Goal: Task Accomplishment & Management: Manage account settings

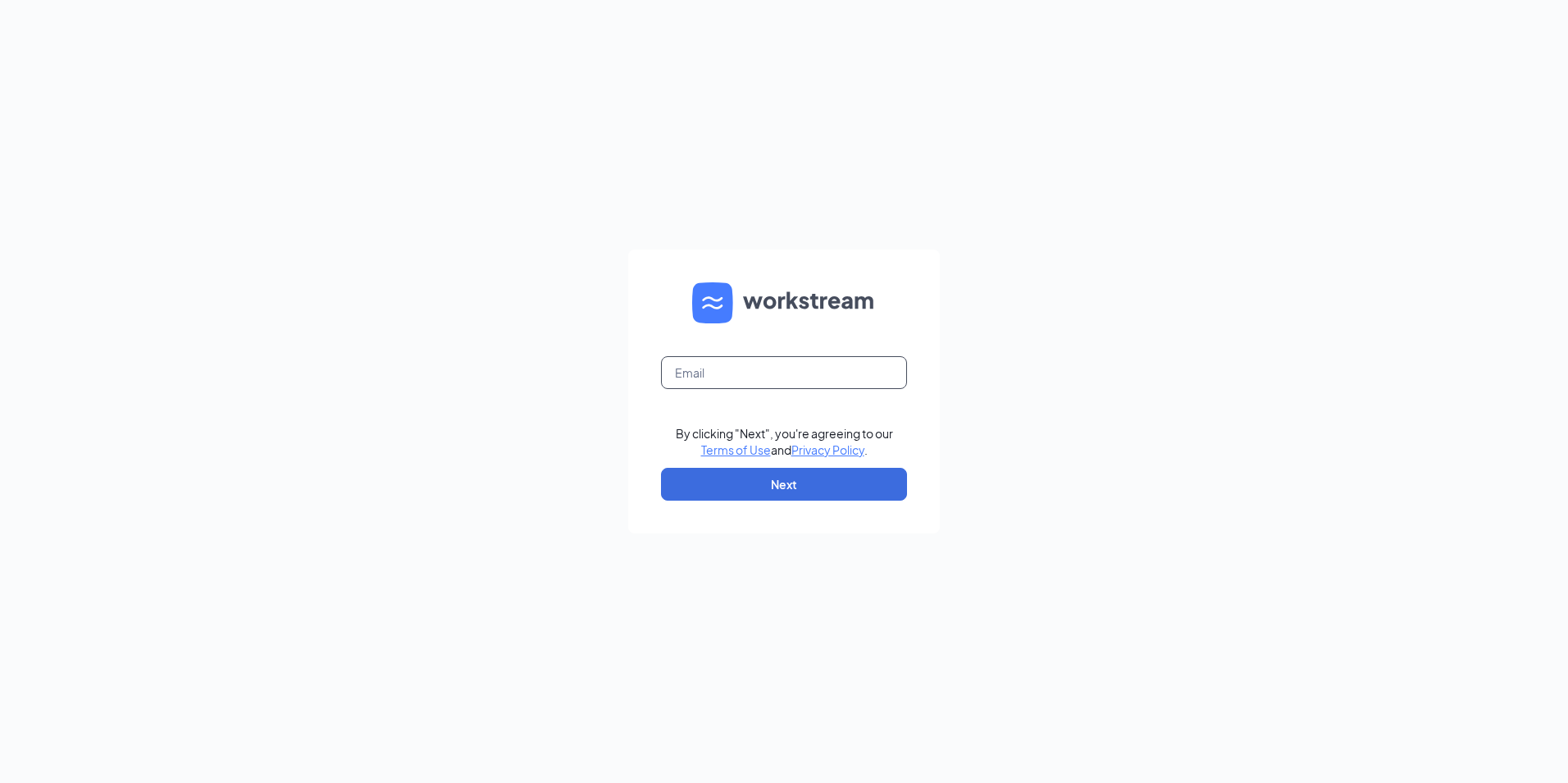
click at [812, 375] on input "text" at bounding box center [784, 372] width 247 height 33
type input "[EMAIL_ADDRESS][DOMAIN_NAME]"
click at [785, 483] on button "Next" at bounding box center [784, 484] width 247 height 33
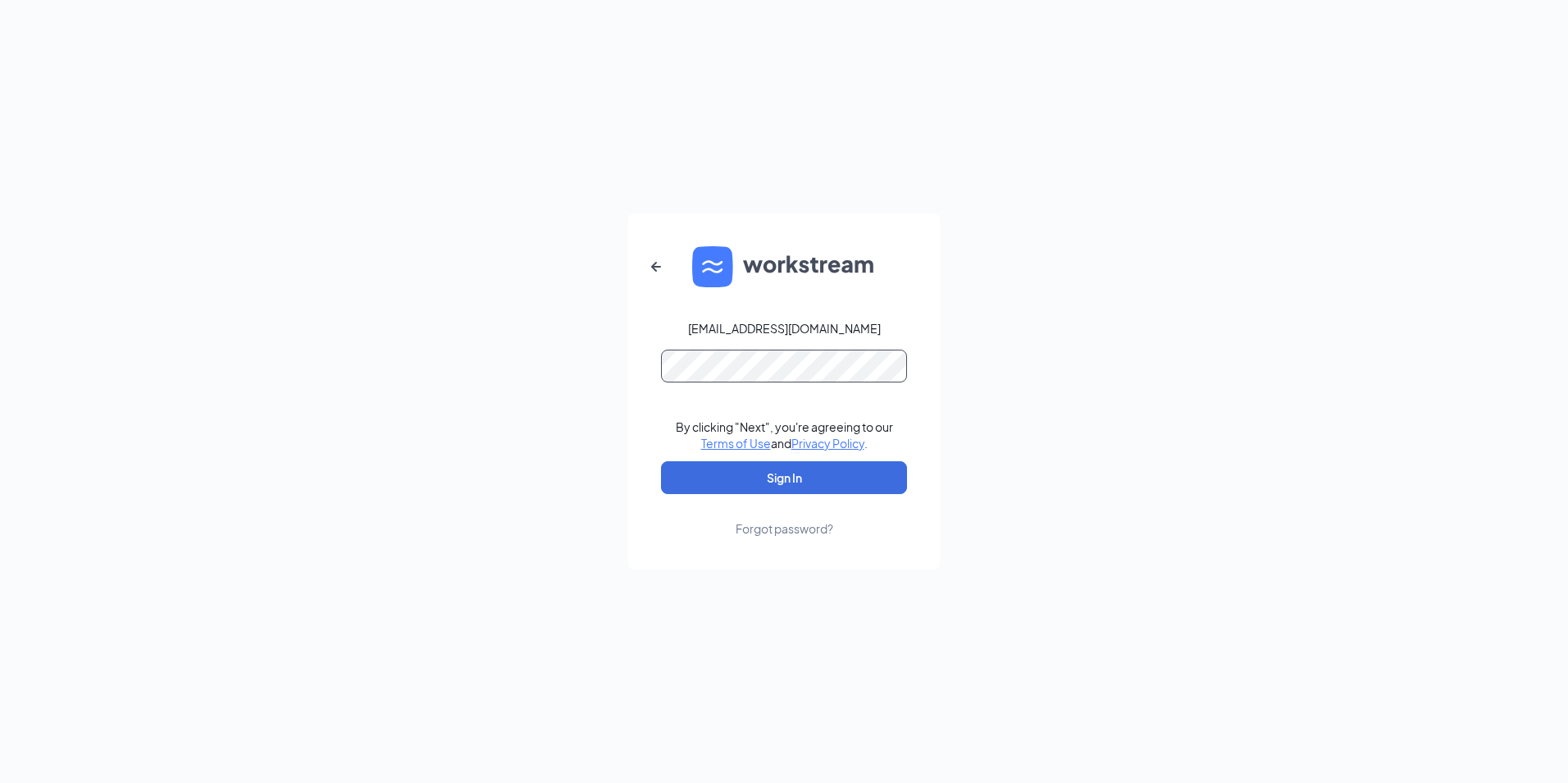
click at [661, 461] on button "Sign In" at bounding box center [784, 478] width 247 height 33
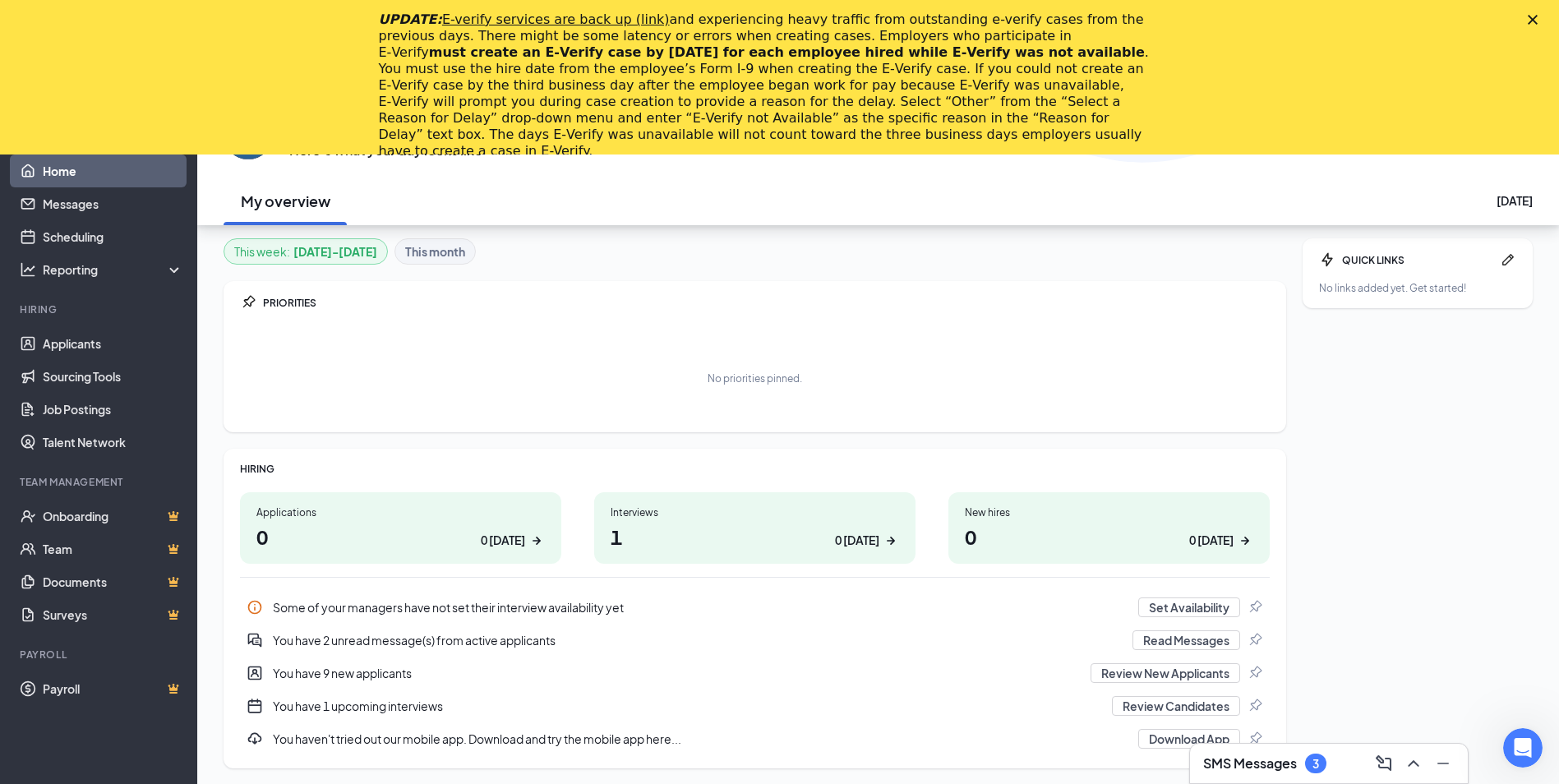
scroll to position [154, 0]
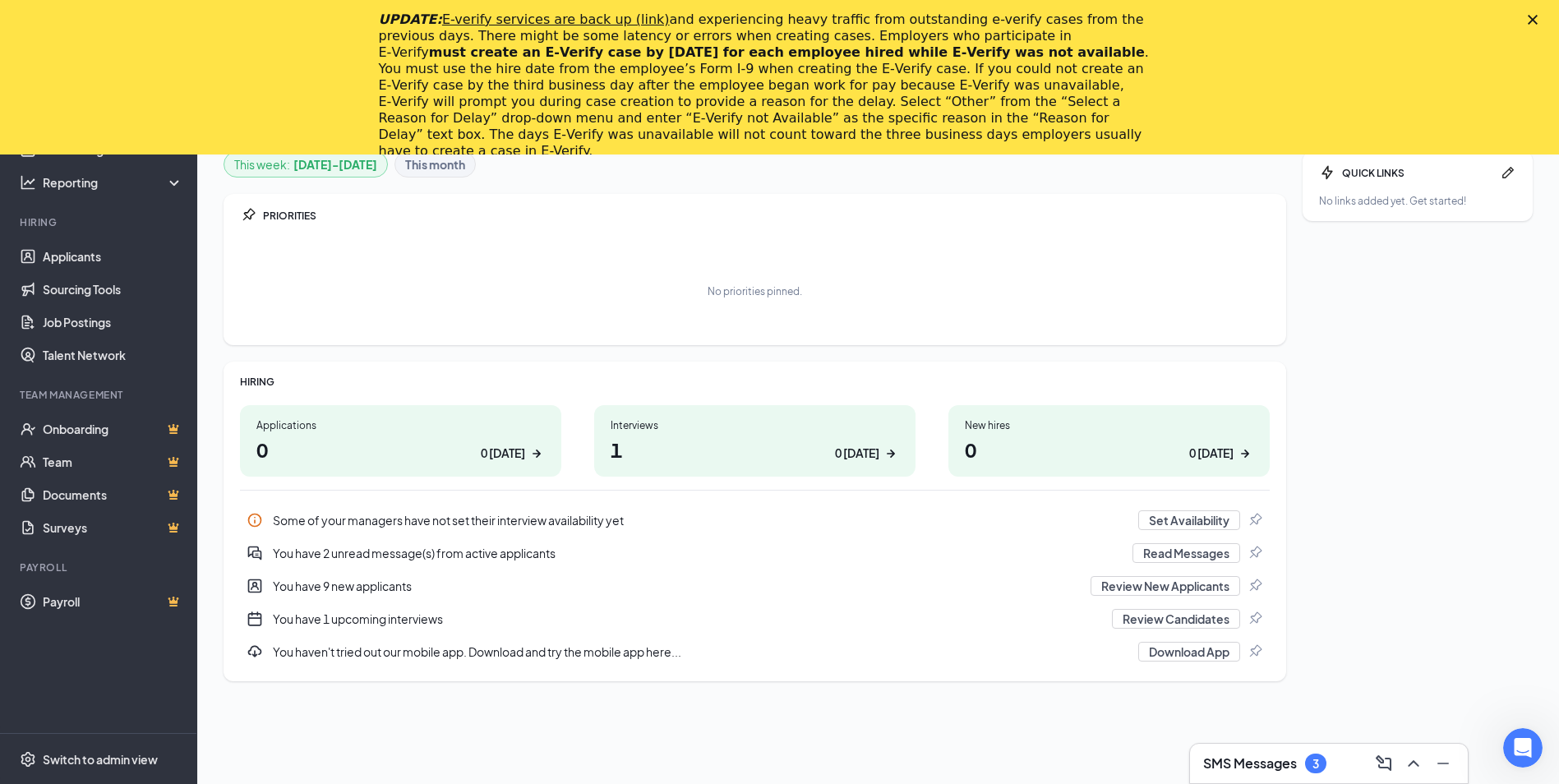
click at [481, 559] on div "You have 2 unread message(s) from active applicants" at bounding box center [697, 553] width 849 height 17
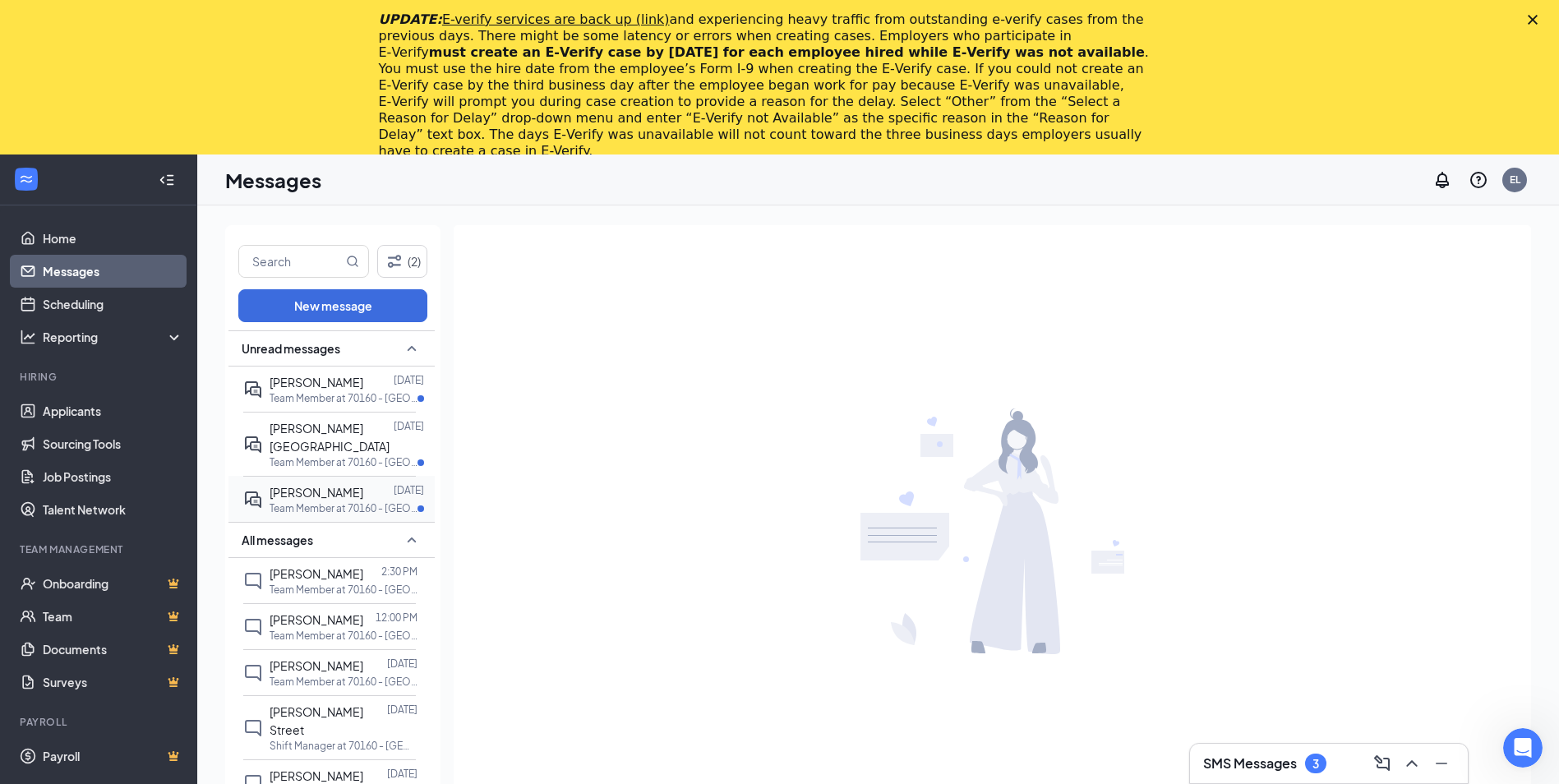
click at [308, 501] on p "Team Member at 70160 - Linton IN" at bounding box center [343, 508] width 148 height 14
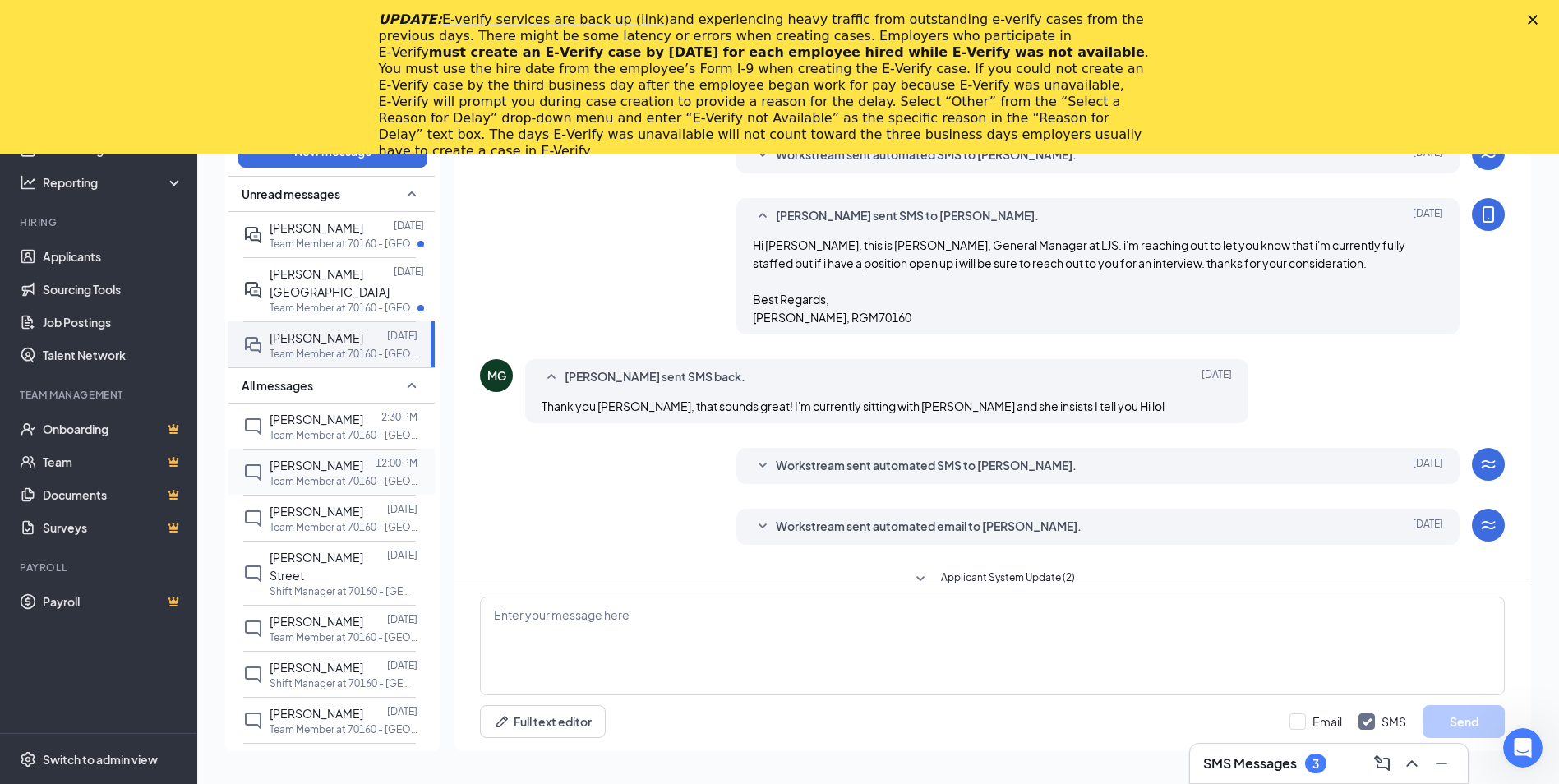
scroll to position [265, 0]
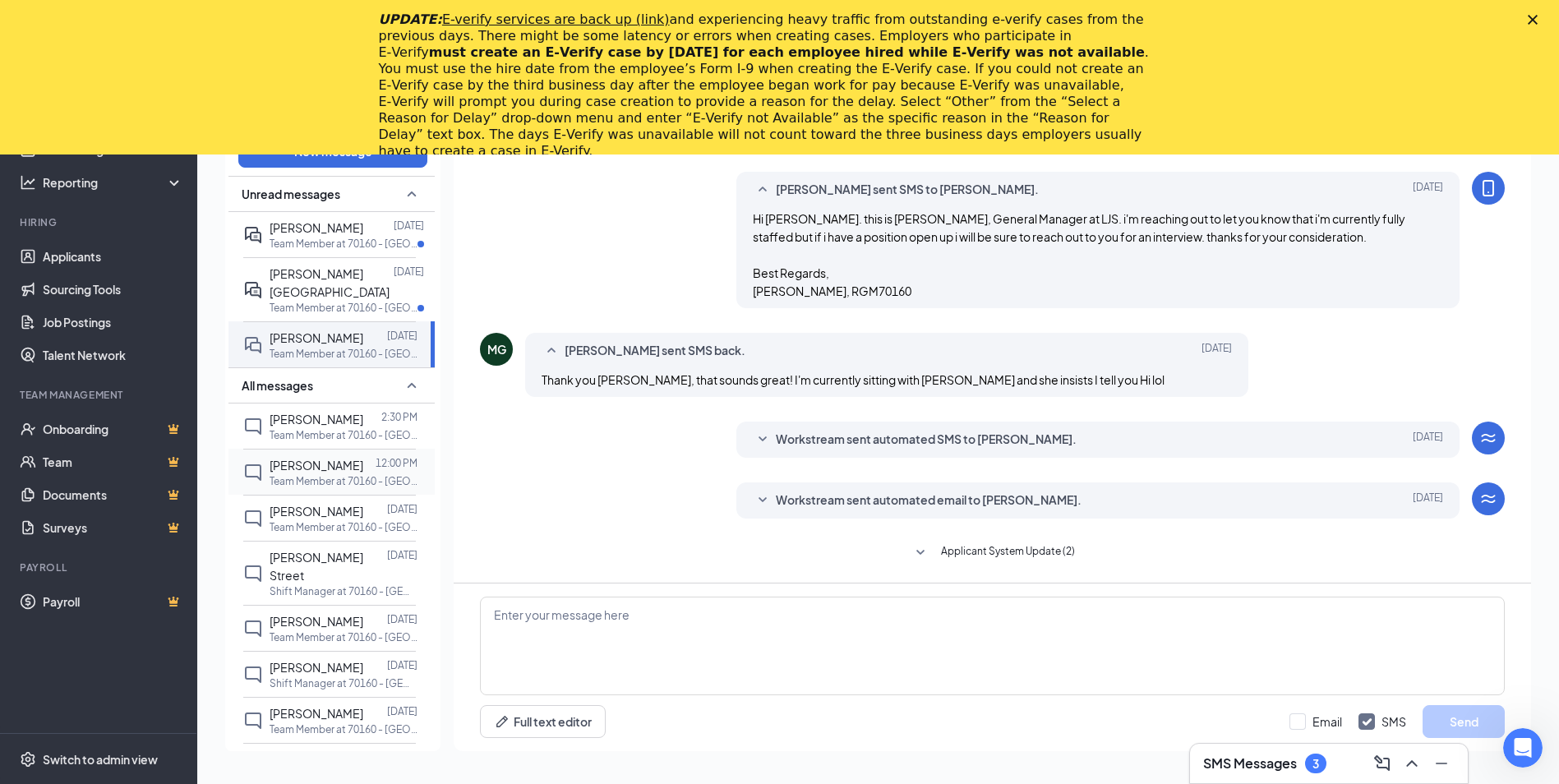
click at [322, 458] on span "Richard Bedwell" at bounding box center [317, 465] width 94 height 15
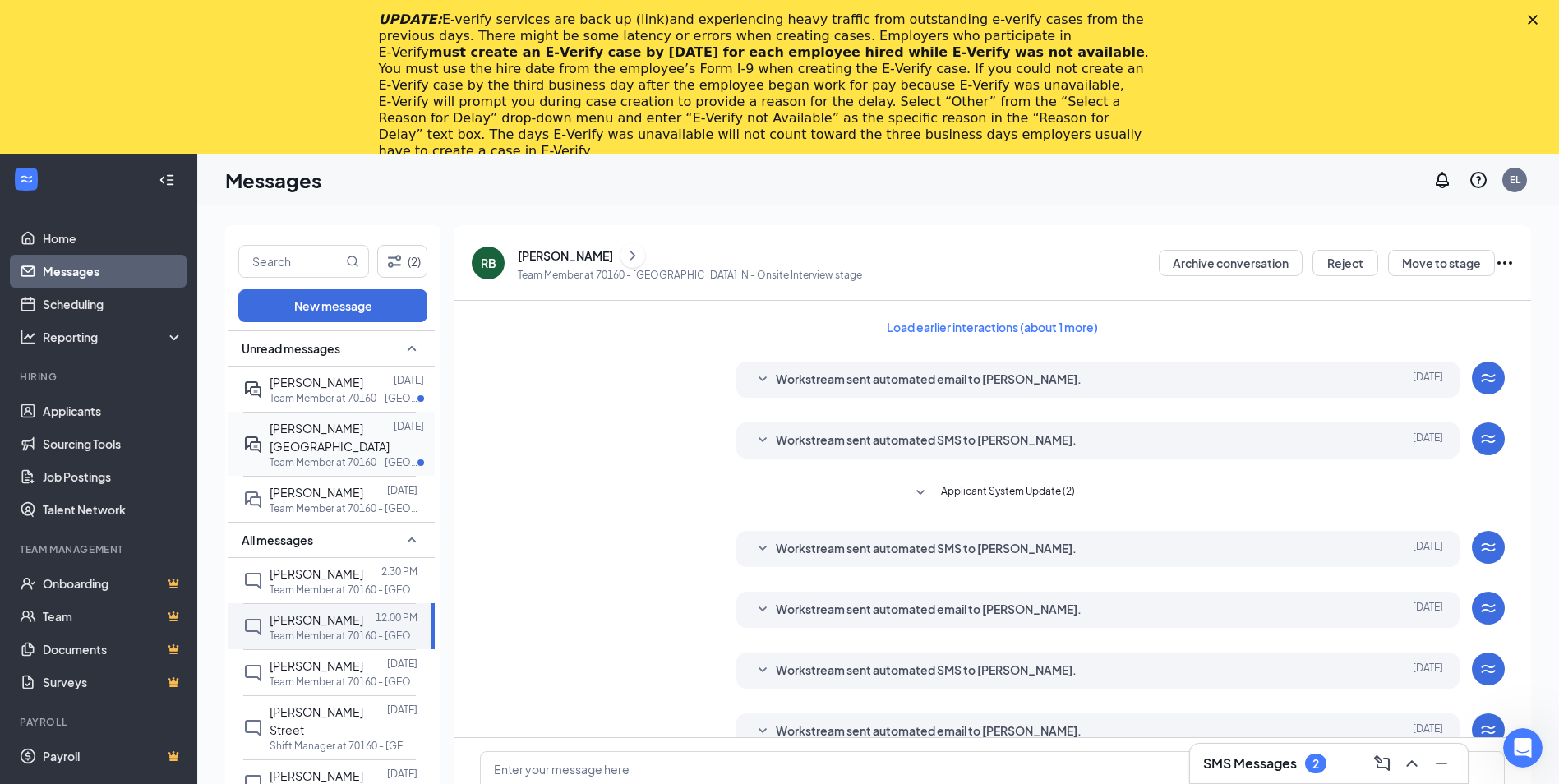
click at [357, 450] on div "Taylor England Sep 29 Team Member at 70160 - Linton IN" at bounding box center [330, 443] width 173 height 64
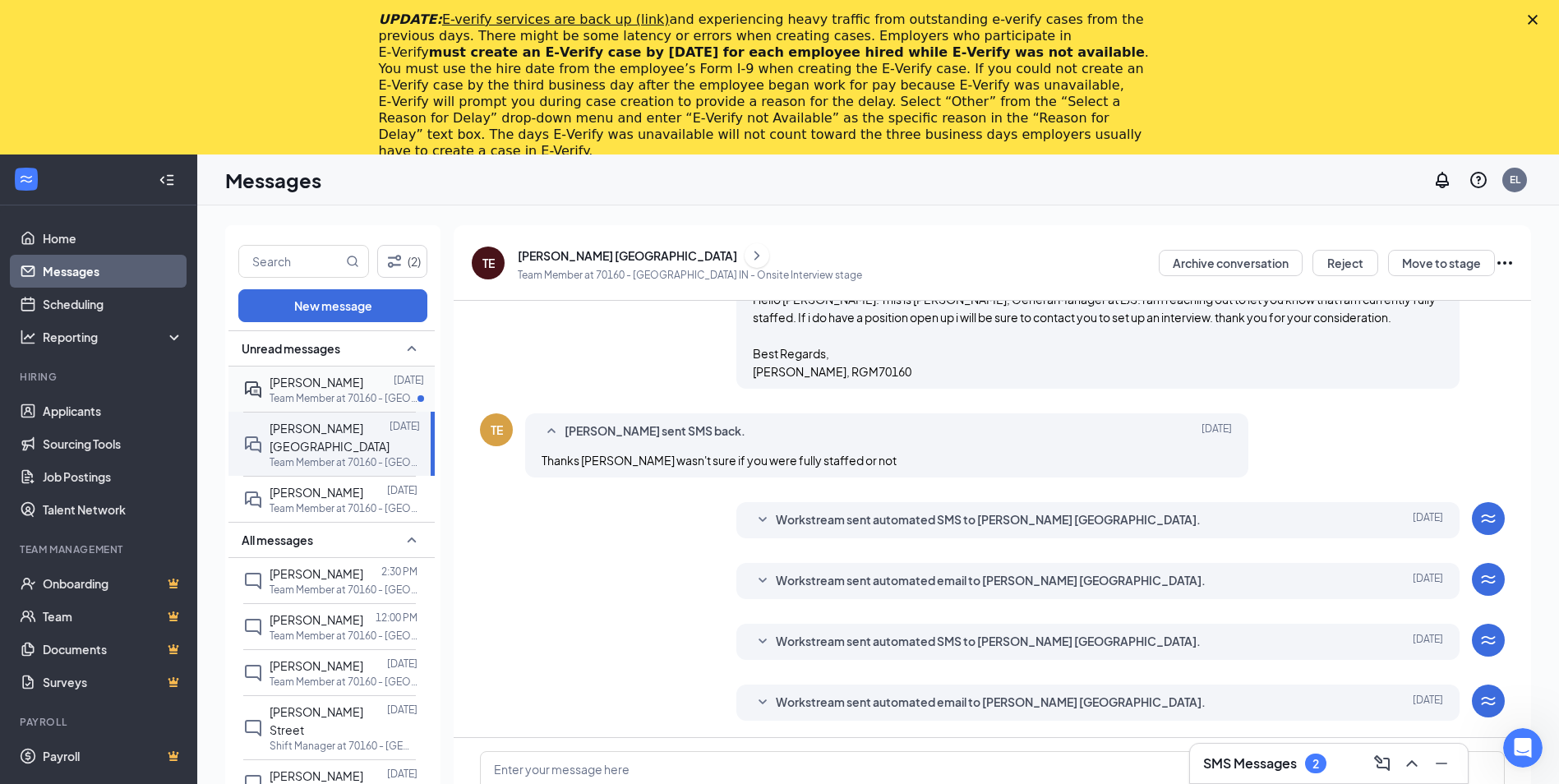
click at [328, 386] on span "Carter Wood" at bounding box center [317, 382] width 94 height 15
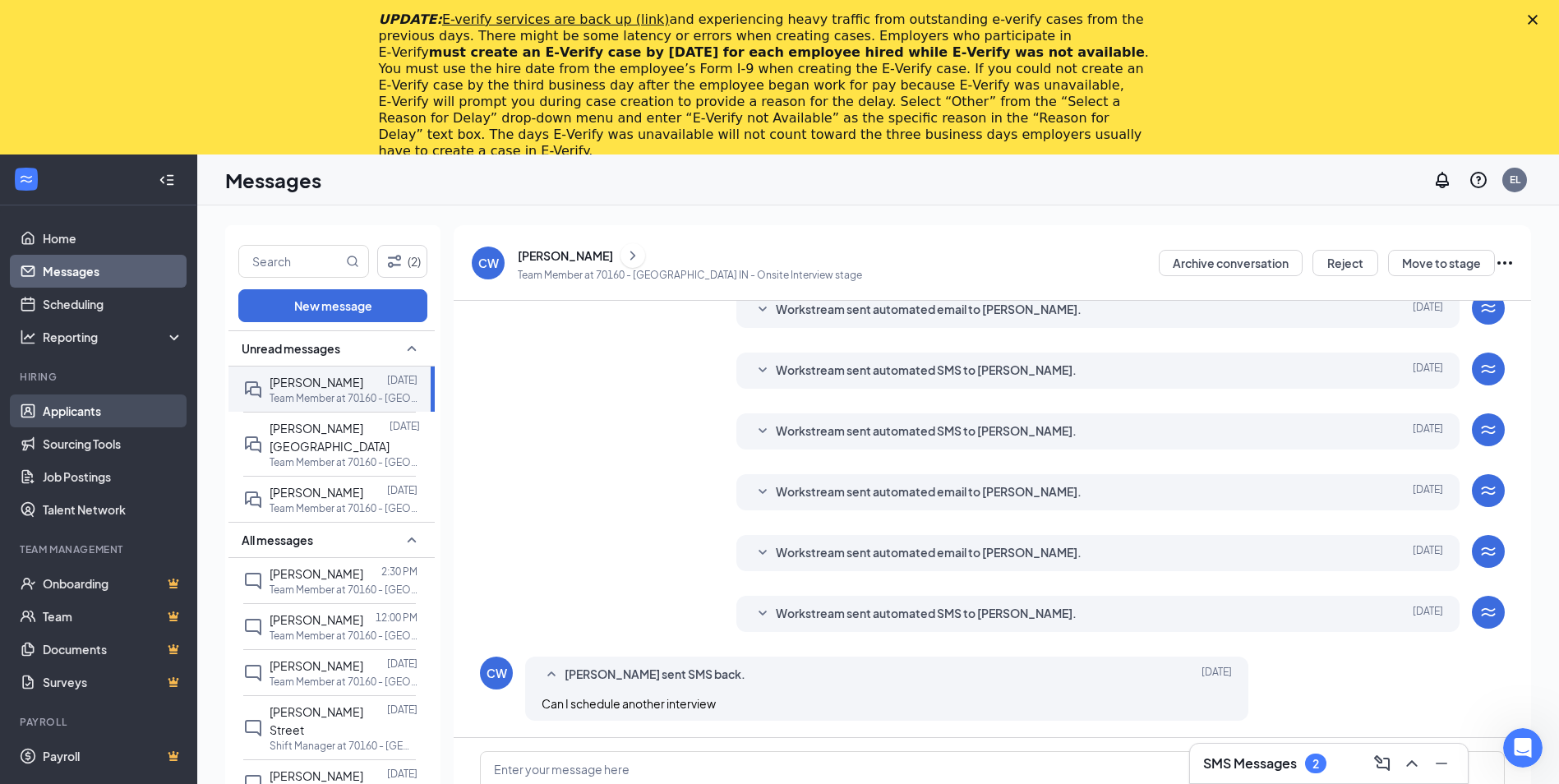
click at [74, 407] on link "Applicants" at bounding box center [113, 411] width 140 height 33
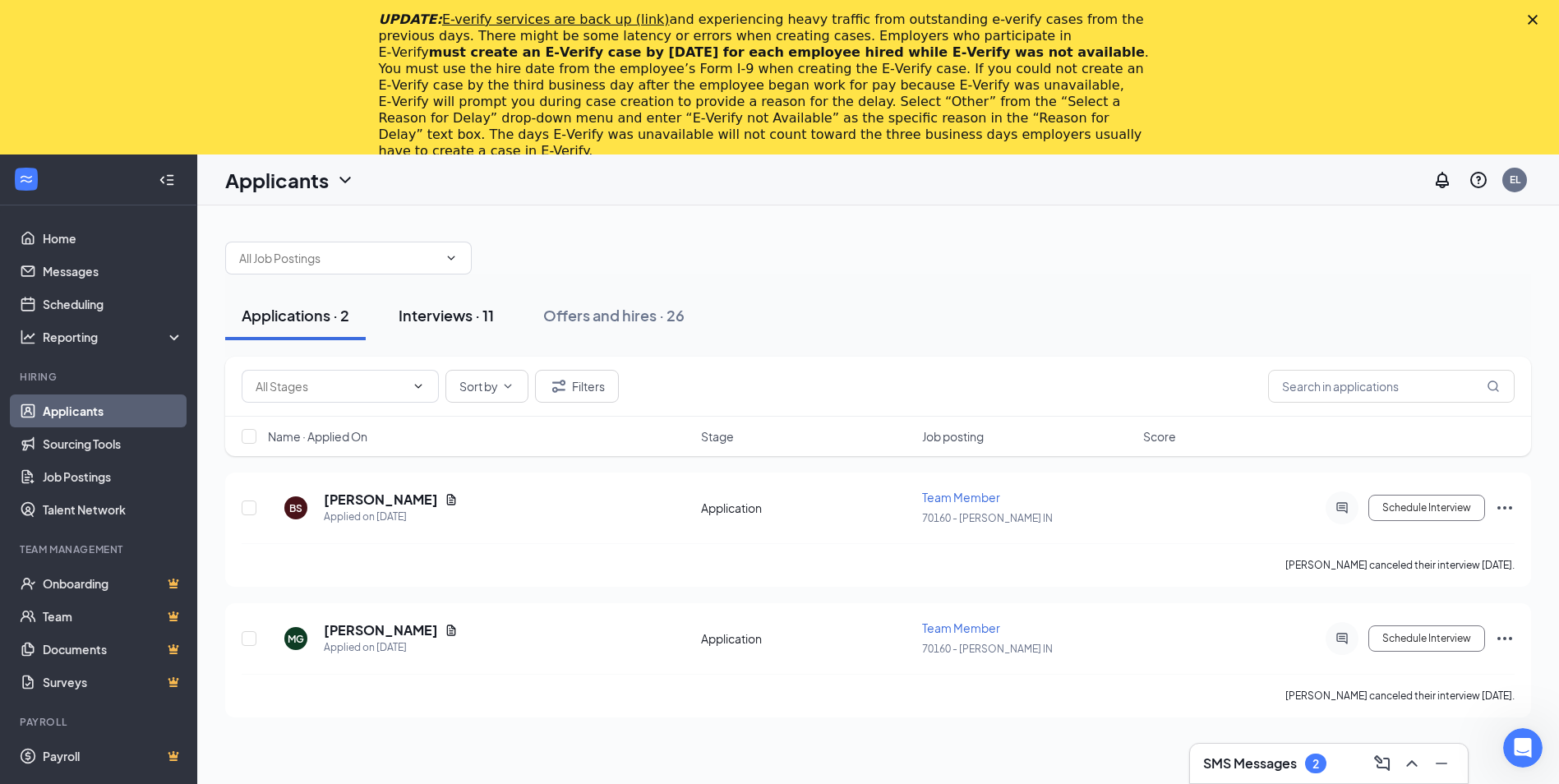
click at [458, 326] on button "Interviews · 11" at bounding box center [446, 316] width 129 height 50
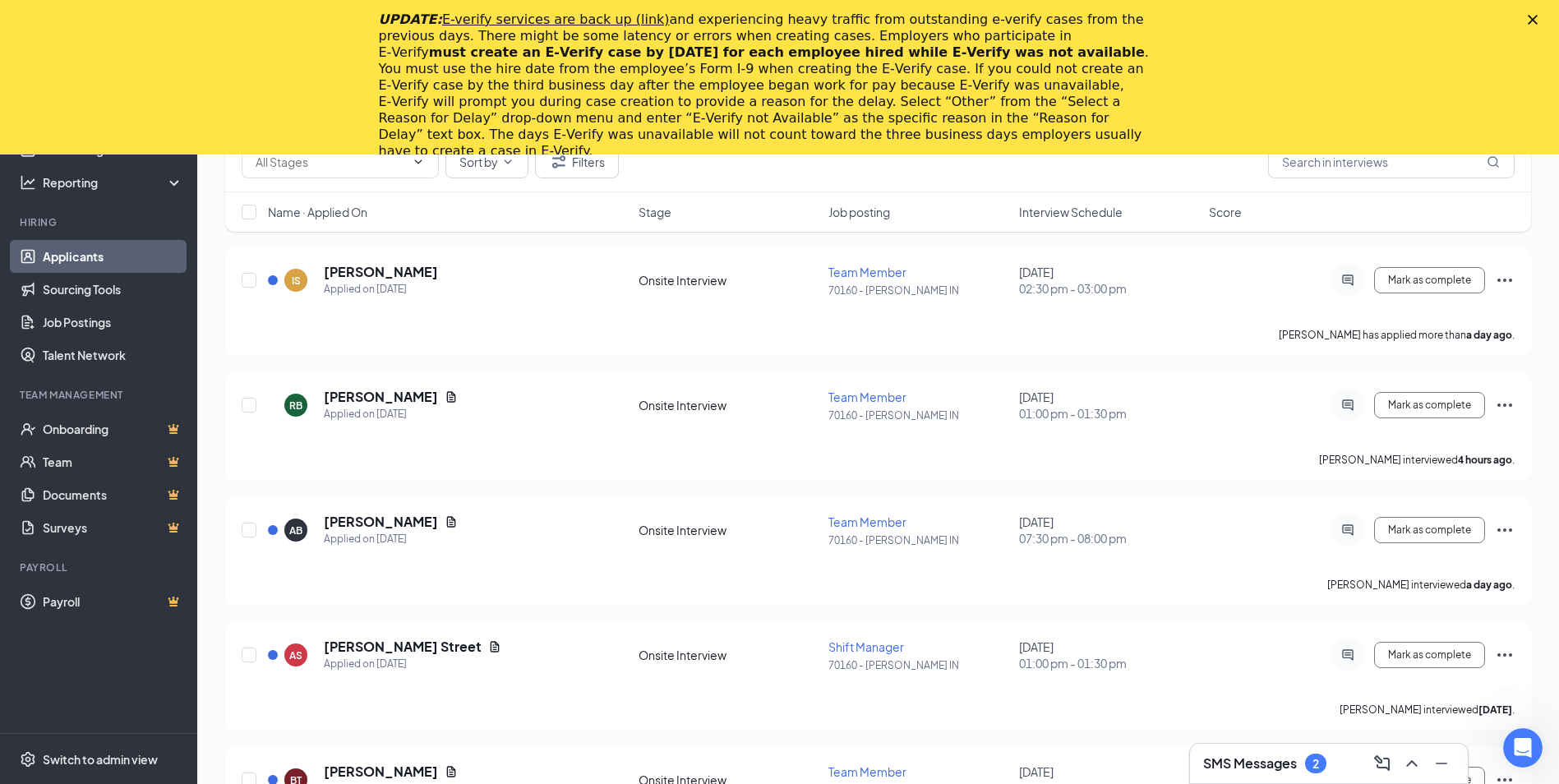
scroll to position [329, 0]
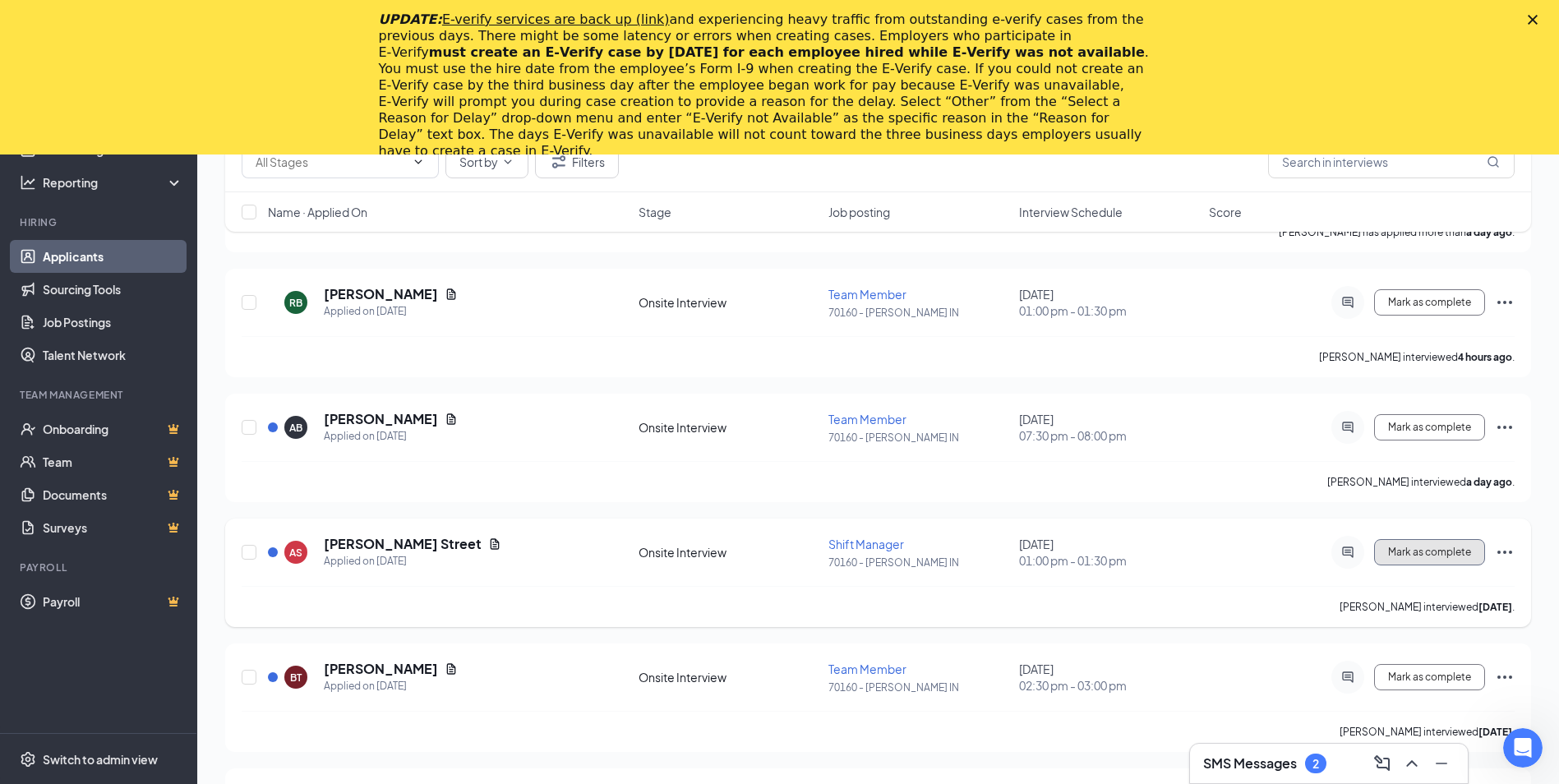
click at [1457, 553] on span "Mark as complete" at bounding box center [1430, 552] width 83 height 12
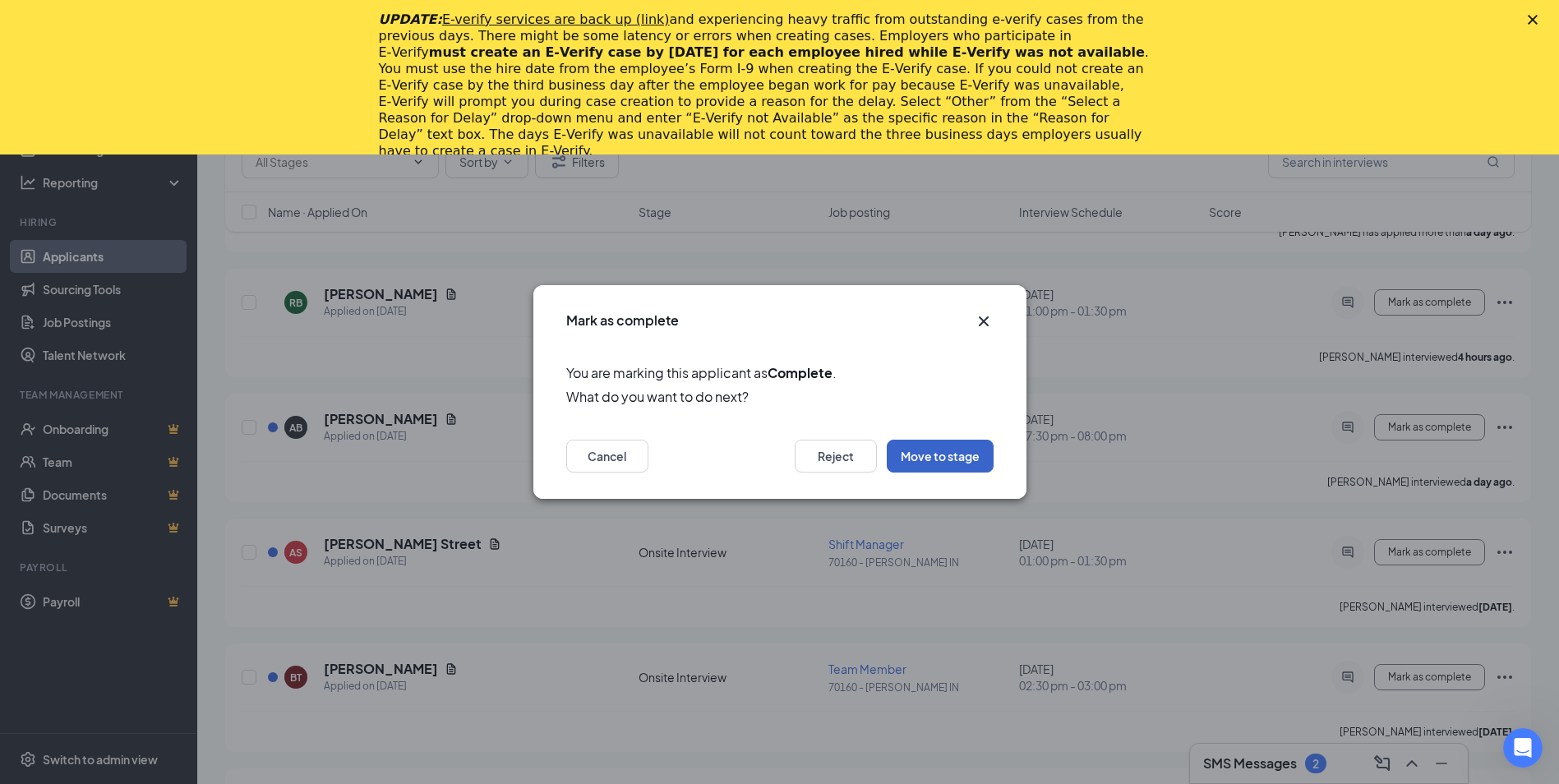
click at [974, 459] on button "Move to stage" at bounding box center [940, 456] width 107 height 33
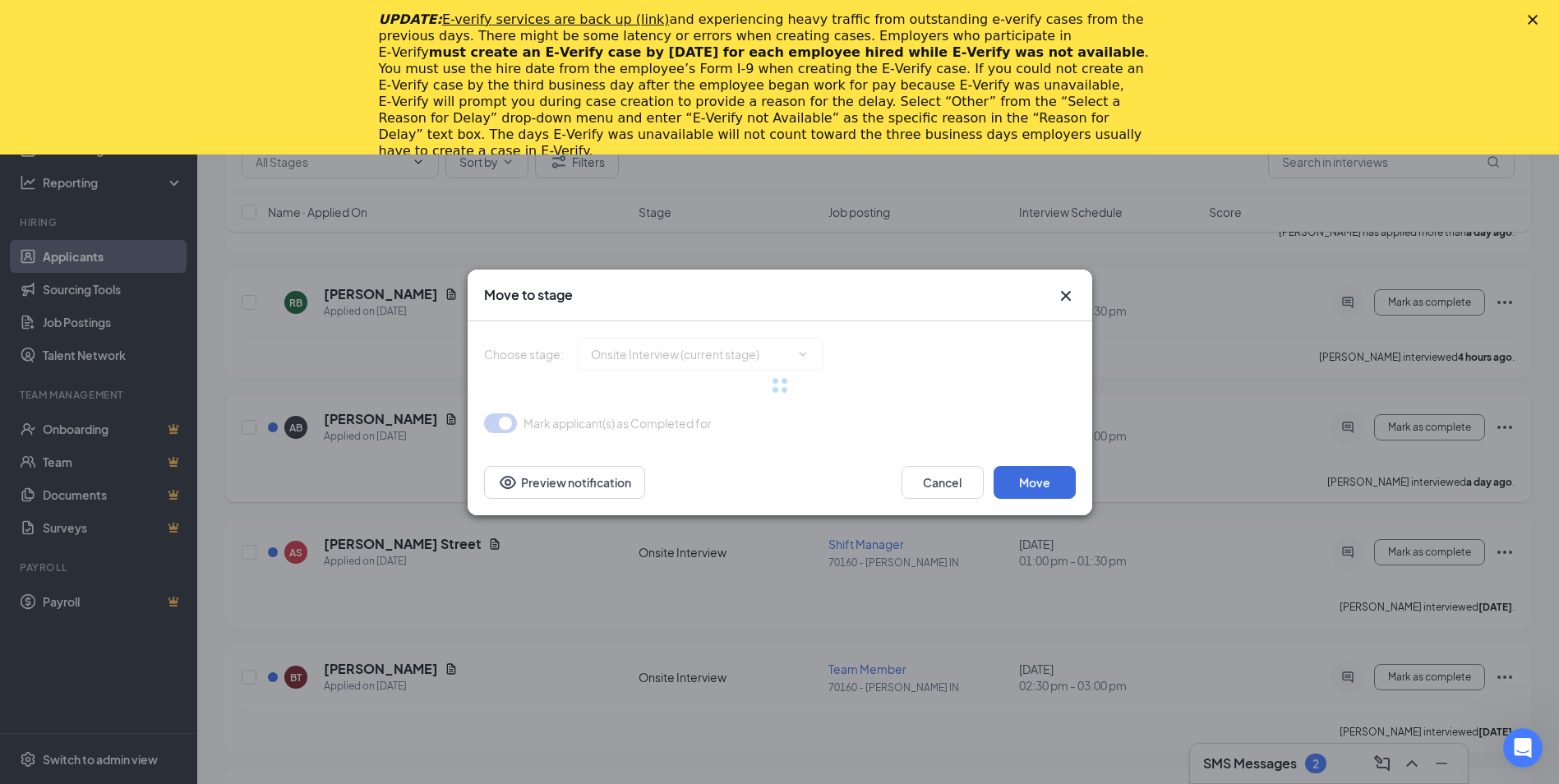
type input "Hiring Complete (final stage)"
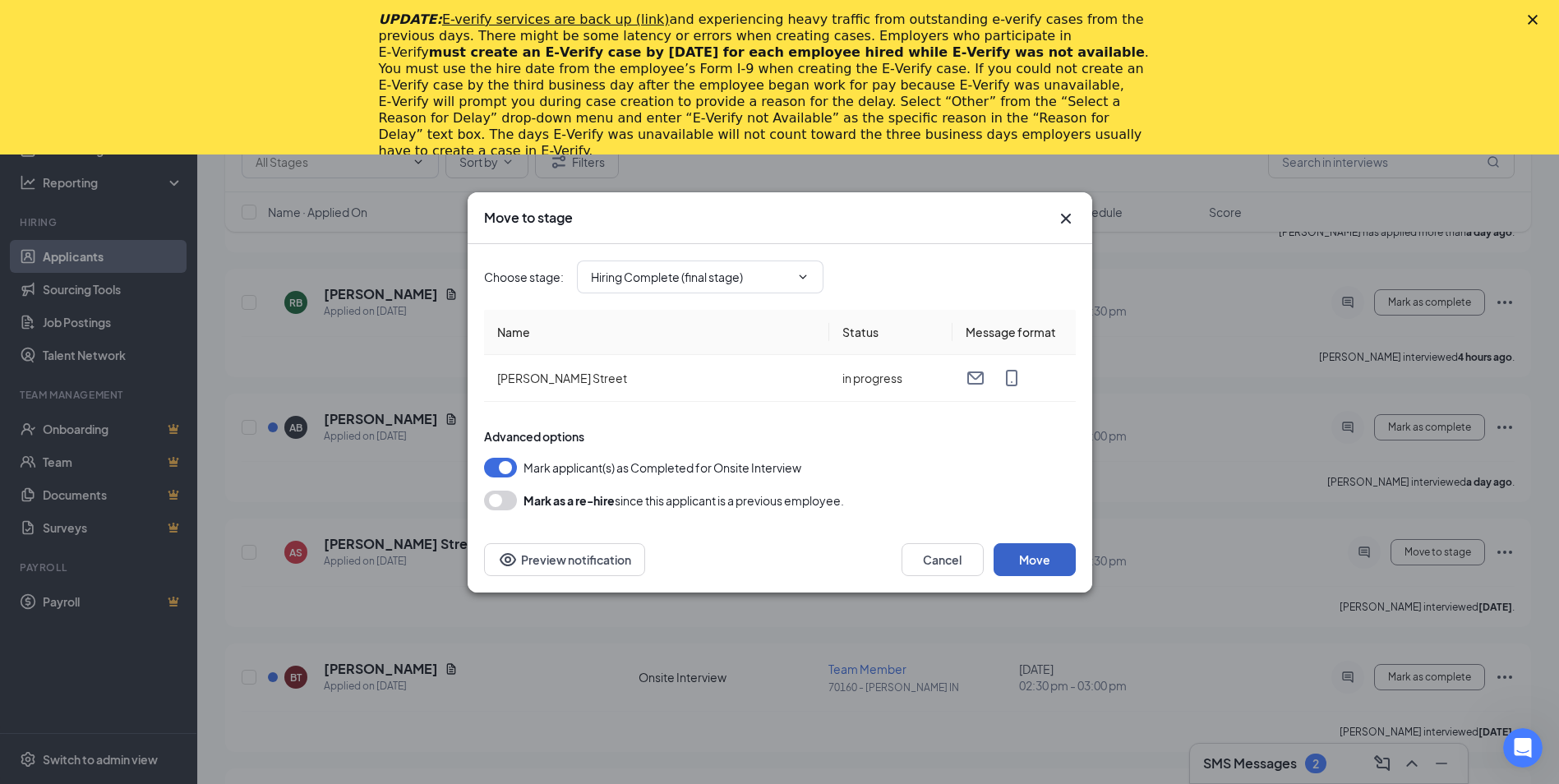
click at [1037, 557] on button "Move" at bounding box center [1035, 560] width 83 height 33
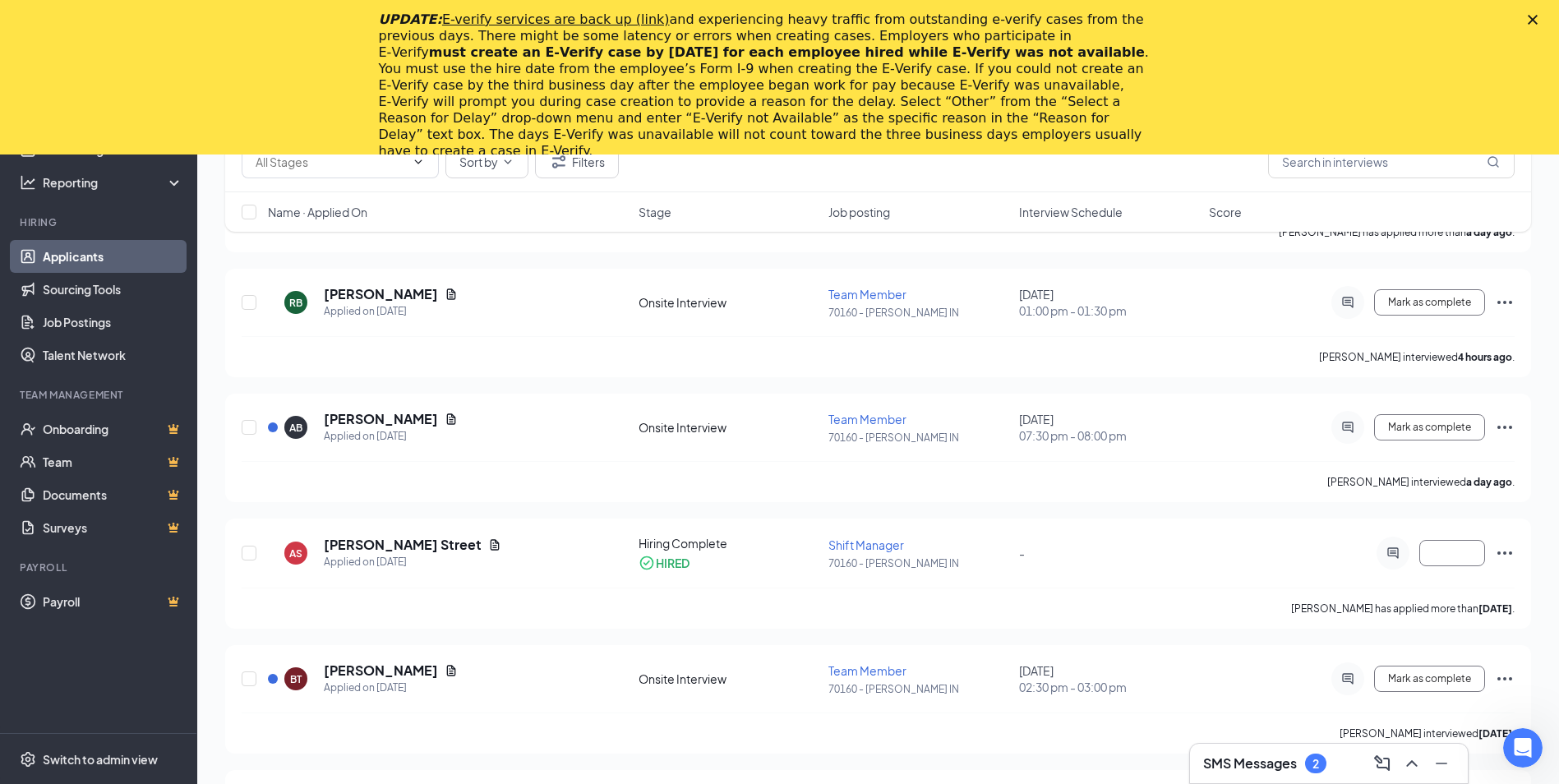
click at [1538, 21] on icon "Close" at bounding box center [1532, 19] width 10 height 10
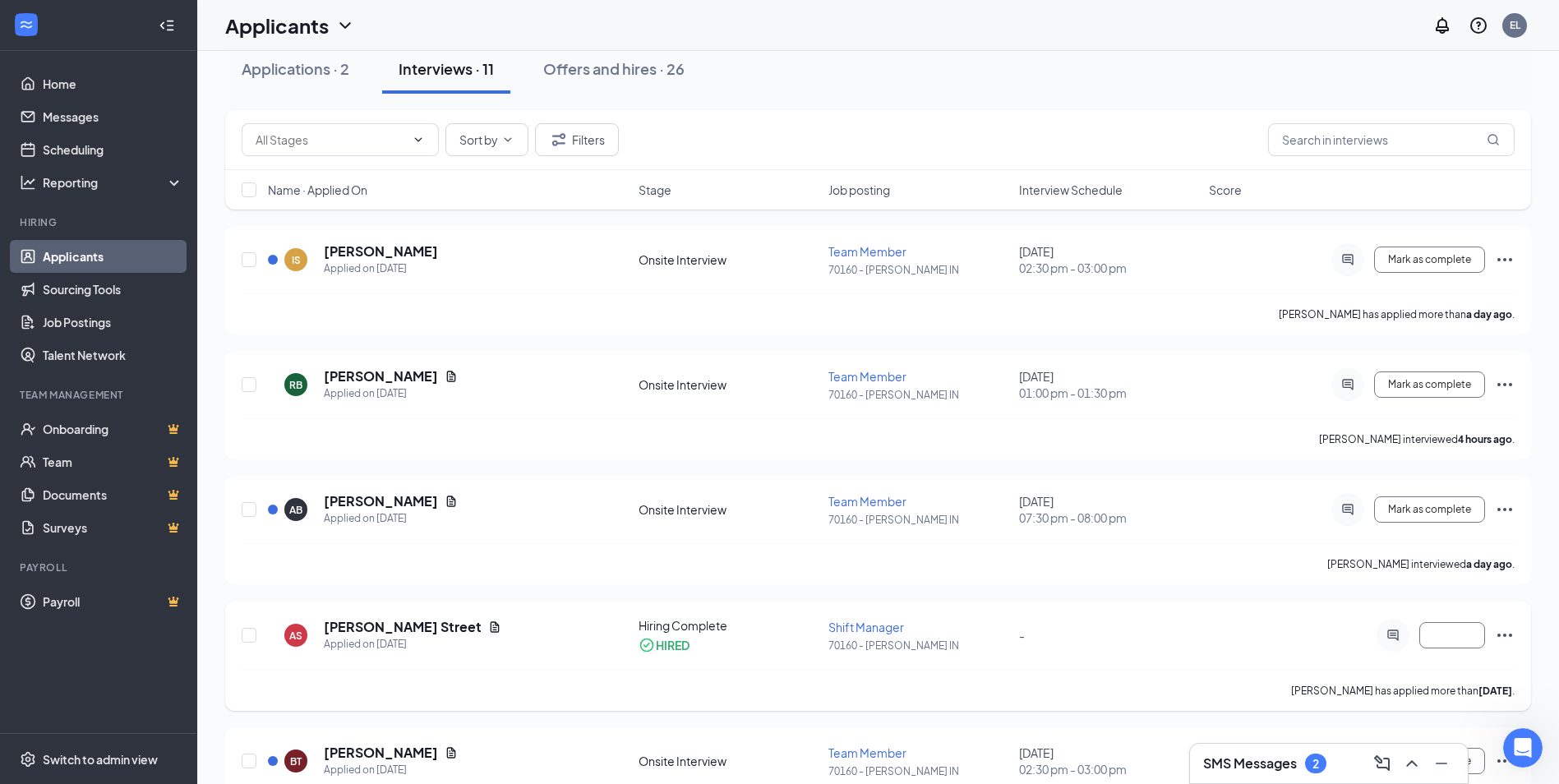
scroll to position [0, 0]
